Goal: Book appointment/travel/reservation

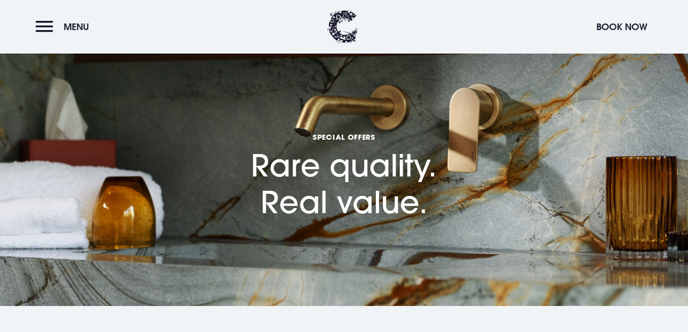
scroll to position [150, 0]
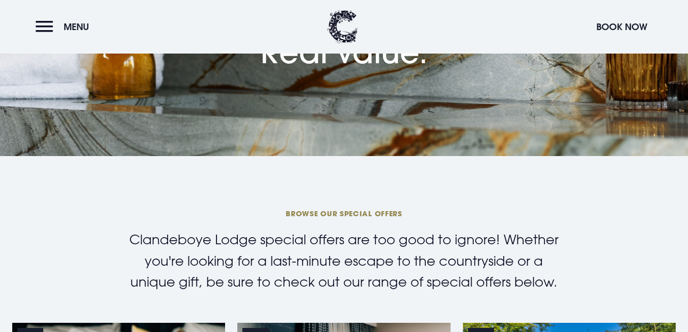
checkbox input "true"
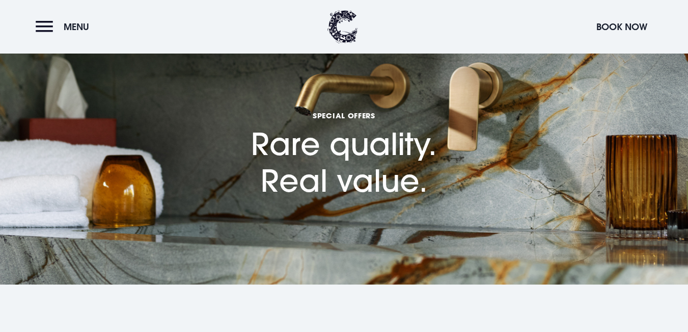
scroll to position [0, 0]
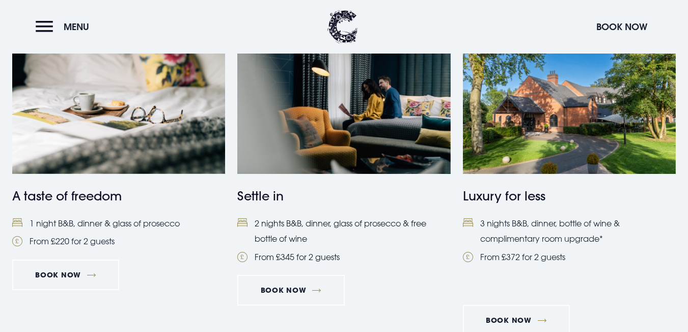
scroll to position [475, 0]
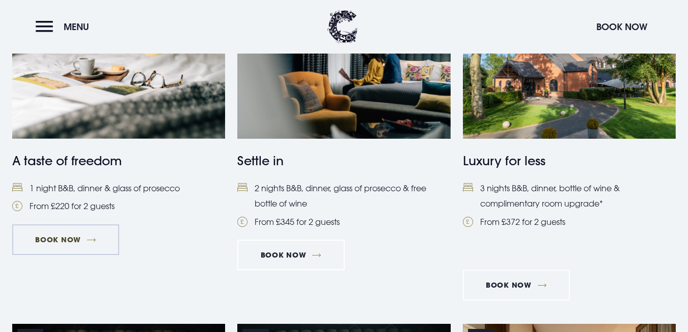
click at [70, 236] on link "Book Now" at bounding box center [65, 239] width 107 height 31
